Goal: Task Accomplishment & Management: Manage account settings

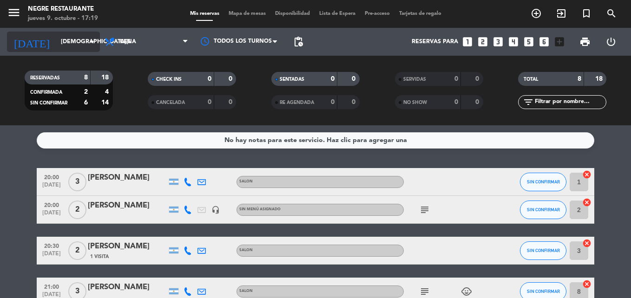
click at [59, 40] on input "[DEMOGRAPHIC_DATA][DATE]" at bounding box center [95, 42] width 79 height 16
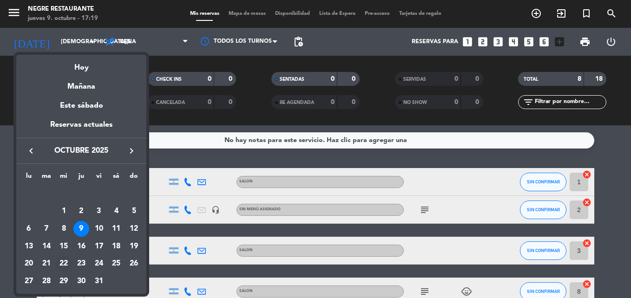
click at [63, 262] on div "22" at bounding box center [64, 264] width 16 height 16
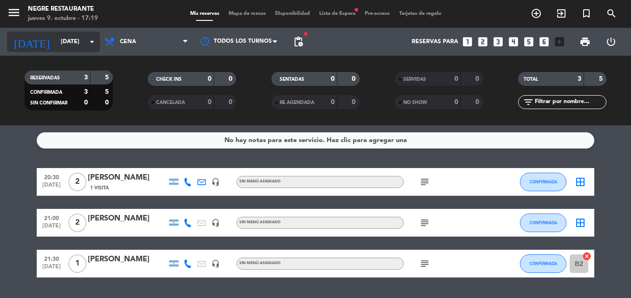
click at [74, 40] on input "[DATE]" at bounding box center [95, 42] width 79 height 16
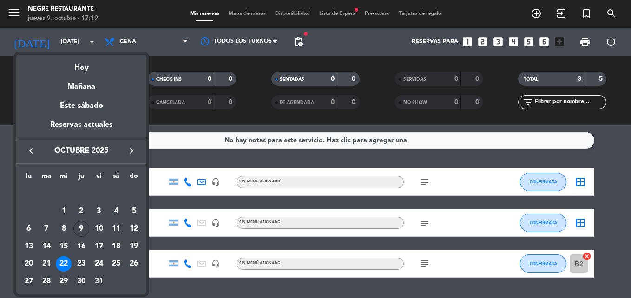
click at [78, 229] on div "9" at bounding box center [81, 229] width 16 height 16
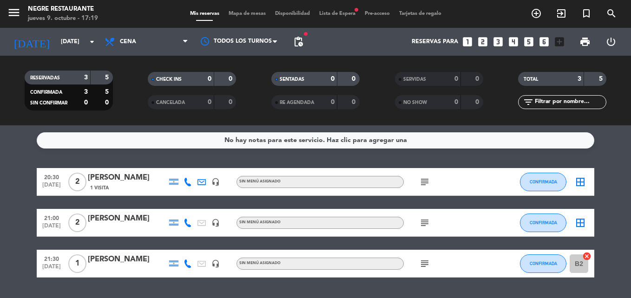
type input "[DEMOGRAPHIC_DATA][DATE]"
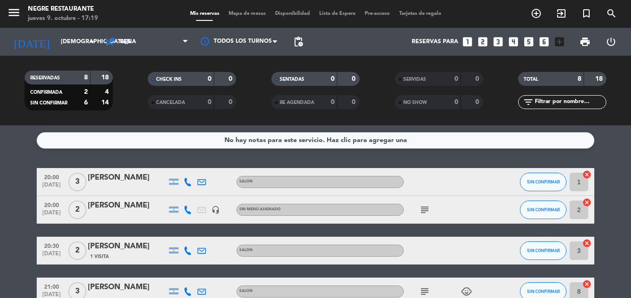
click at [428, 215] on icon "subject" at bounding box center [424, 209] width 11 height 11
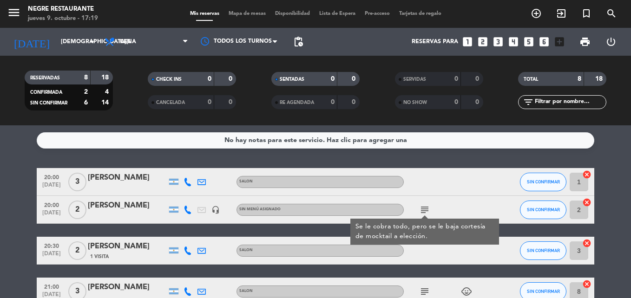
click at [424, 206] on icon "subject" at bounding box center [424, 209] width 11 height 11
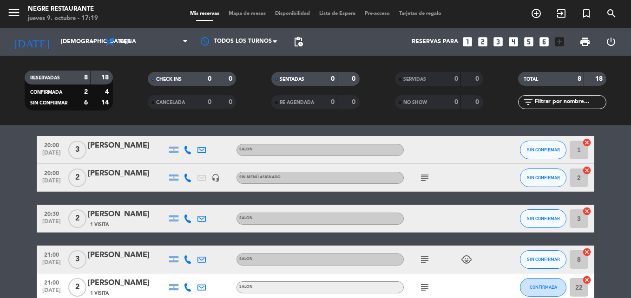
scroll to position [46, 0]
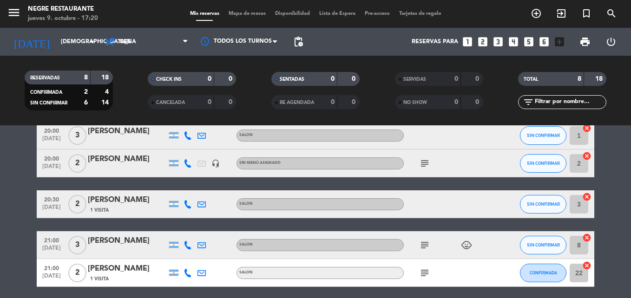
click at [427, 243] on icon "subject" at bounding box center [424, 245] width 11 height 11
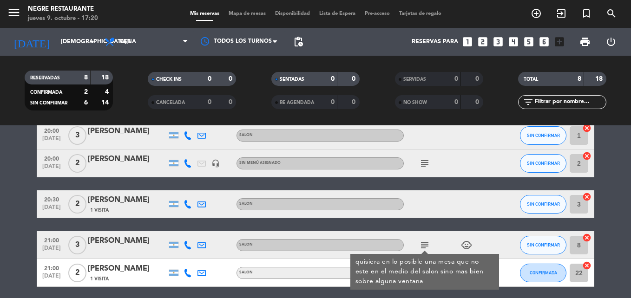
click at [427, 243] on icon "subject" at bounding box center [424, 245] width 11 height 11
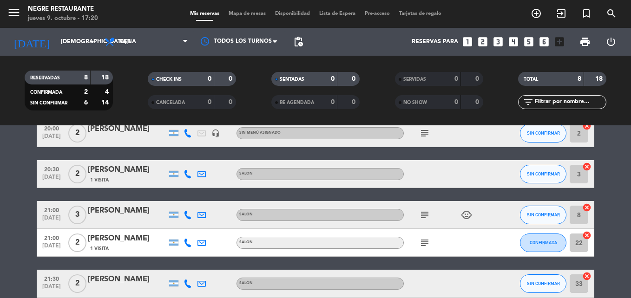
scroll to position [93, 0]
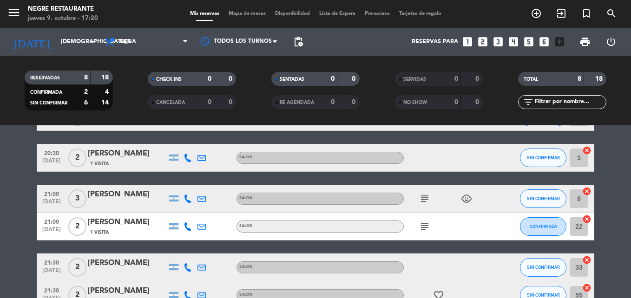
click at [426, 234] on div "subject" at bounding box center [446, 226] width 84 height 27
click at [428, 223] on icon "subject" at bounding box center [424, 226] width 11 height 11
click at [427, 224] on icon "subject" at bounding box center [424, 226] width 11 height 11
click at [427, 225] on icon "subject" at bounding box center [424, 226] width 11 height 11
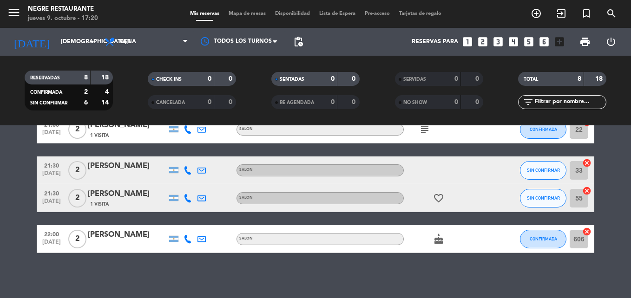
scroll to position [191, 0]
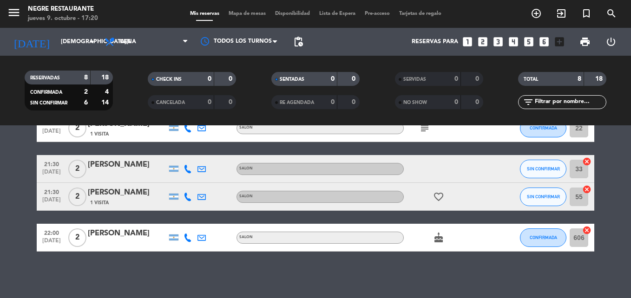
click at [437, 200] on icon "favorite_border" at bounding box center [438, 196] width 11 height 11
click at [436, 242] on icon "cake" at bounding box center [438, 237] width 11 height 11
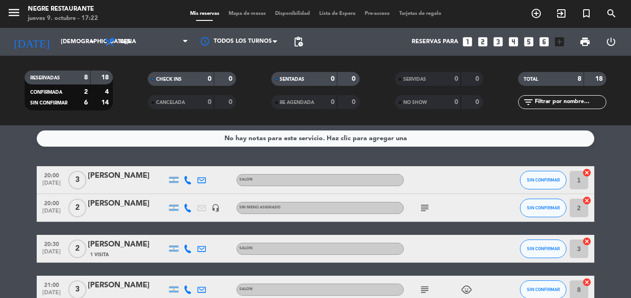
scroll to position [0, 0]
